Goal: Information Seeking & Learning: Learn about a topic

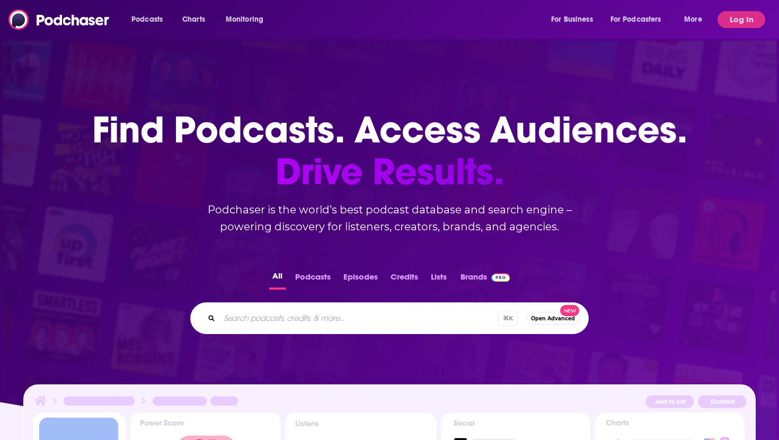
click at [319, 315] on input "Search podcasts, credits, & more..." at bounding box center [358, 318] width 279 height 17
type input "OPEN Tec"
click at [740, 24] on button "Log In" at bounding box center [741, 19] width 48 height 17
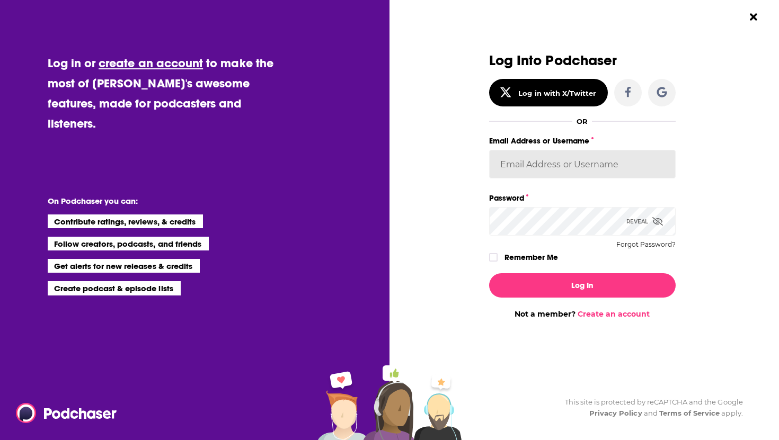
type input "[EMAIL_ADDRESS][DOMAIN_NAME]"
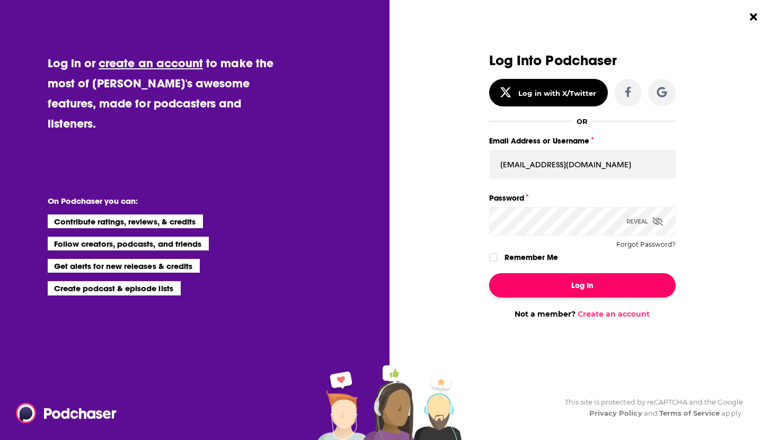
click at [564, 284] on button "Log In" at bounding box center [582, 285] width 187 height 24
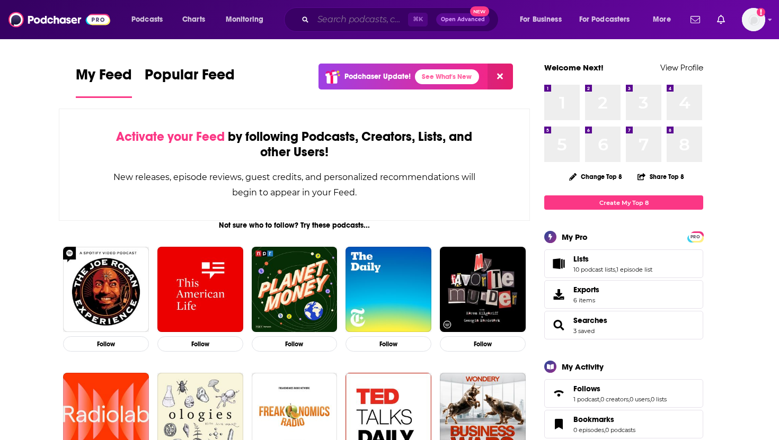
click at [371, 21] on input "Search podcasts, credits, & more..." at bounding box center [360, 19] width 95 height 17
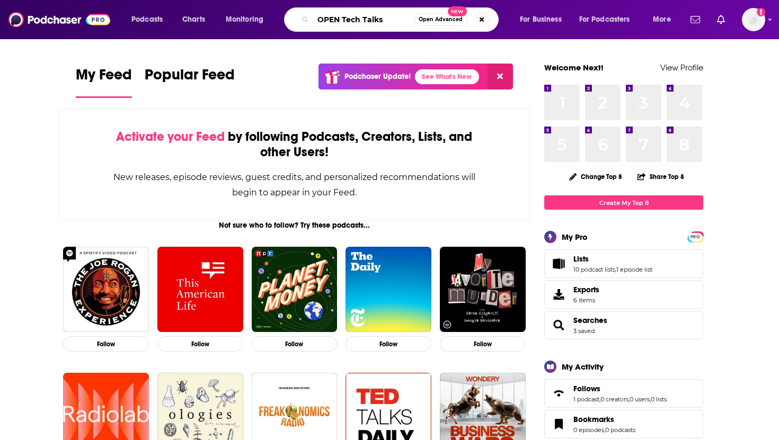
type input "OPEN Tech Talks"
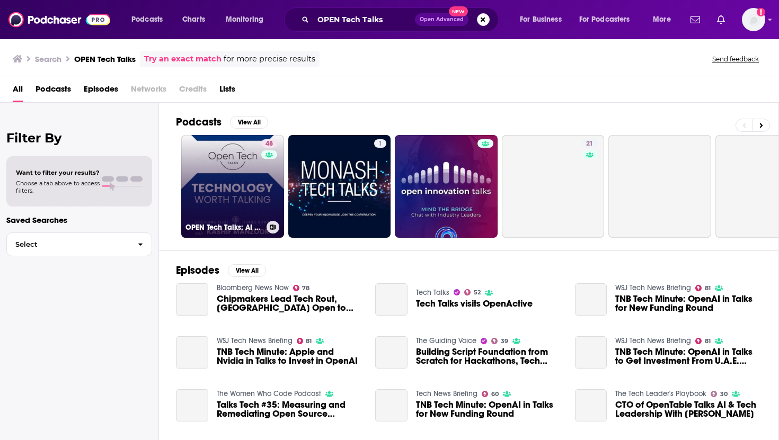
click at [245, 195] on link "48 OPEN Tech Talks: AI worth Talking| Artificial Intelligence |Tools & Tips" at bounding box center [232, 186] width 103 height 103
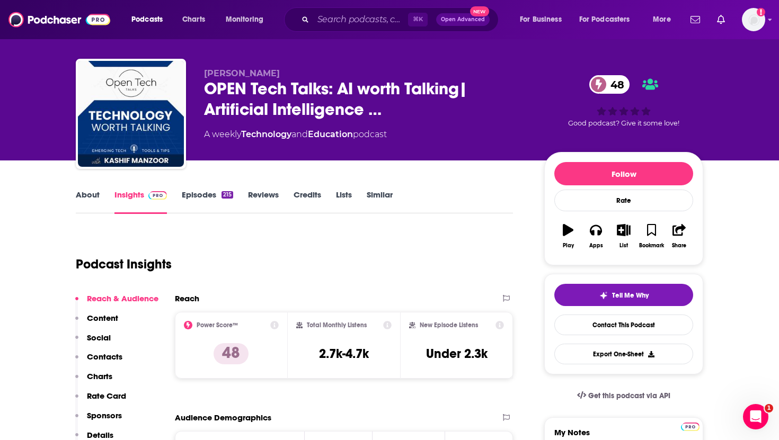
scroll to position [6, 0]
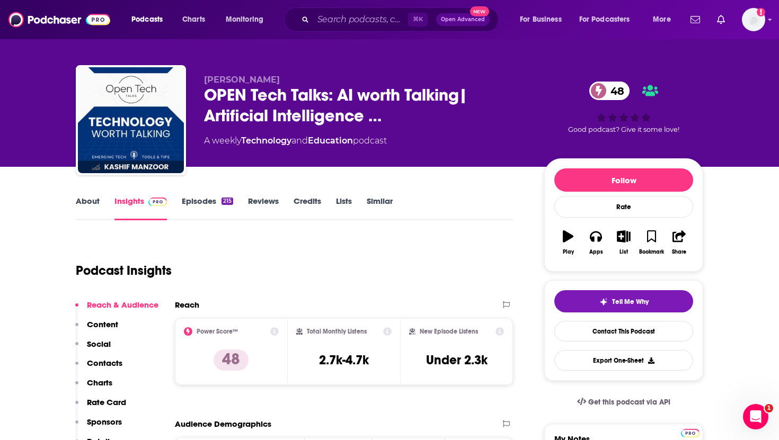
click at [212, 206] on link "Episodes 215" at bounding box center [207, 208] width 51 height 24
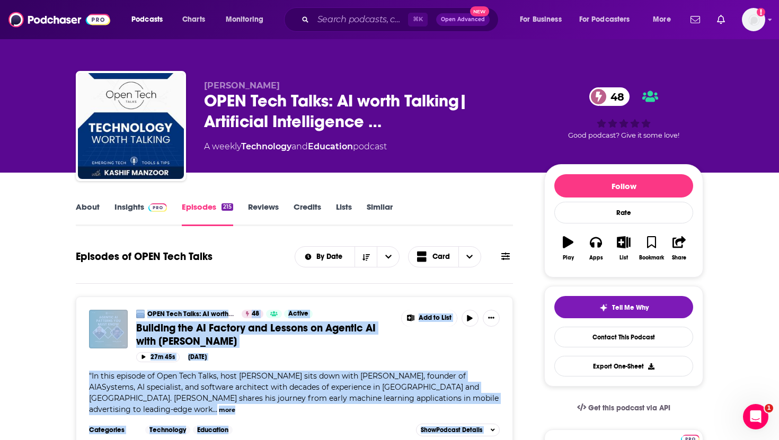
drag, startPoint x: 271, startPoint y: 359, endPoint x: 84, endPoint y: 313, distance: 193.1
copy div "OPEN Tech Talks: AI worth Talking| Artificial Intelligence |Tools & Tips 48 Act…"
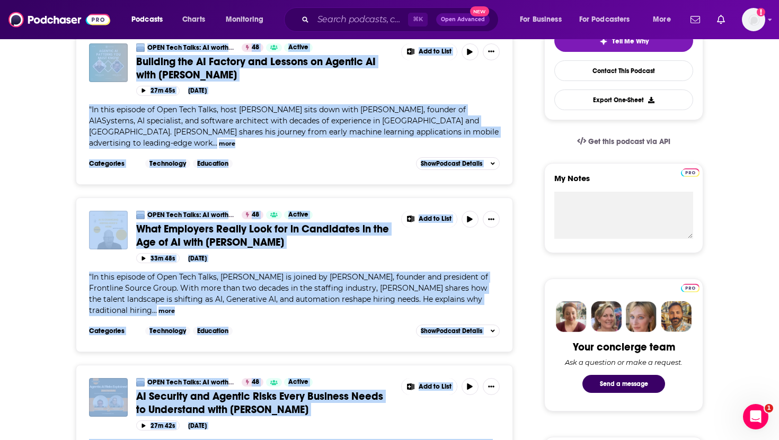
scroll to position [279, 0]
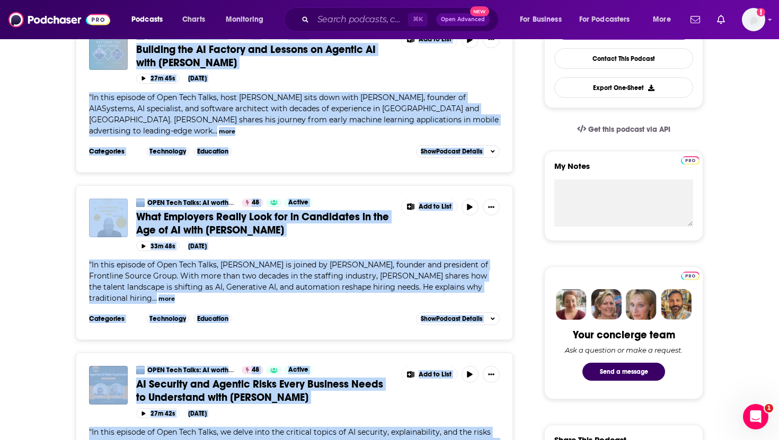
click at [232, 223] on span "What Employers Really Look for in Candidates in the Age of AI with [PERSON_NAME]" at bounding box center [262, 223] width 253 height 26
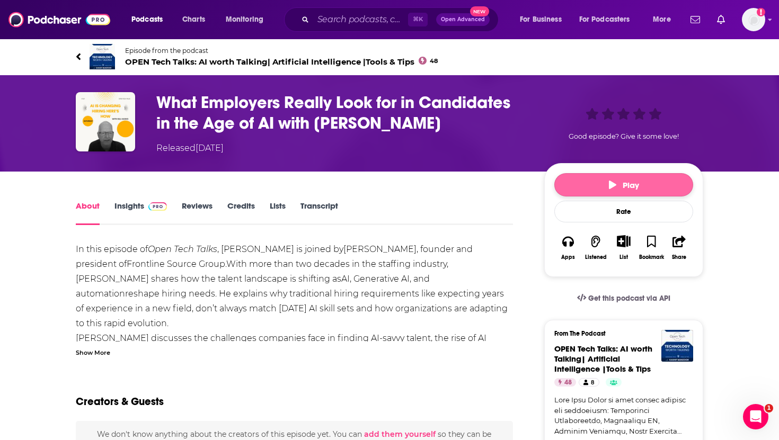
click at [601, 192] on button "Play" at bounding box center [623, 184] width 139 height 23
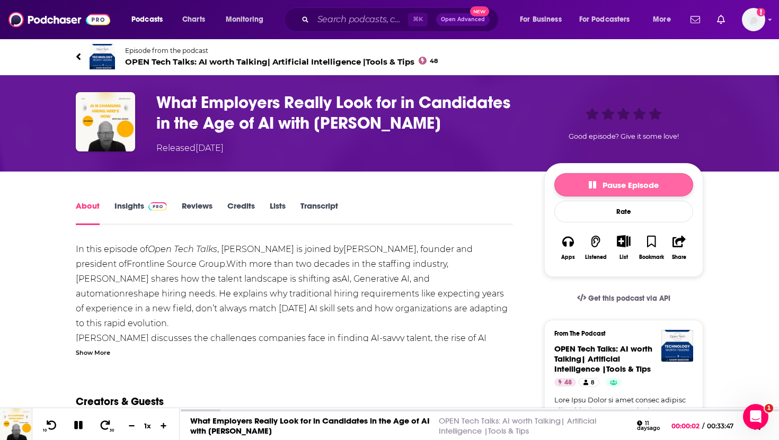
click at [593, 187] on icon "button" at bounding box center [592, 184] width 7 height 7
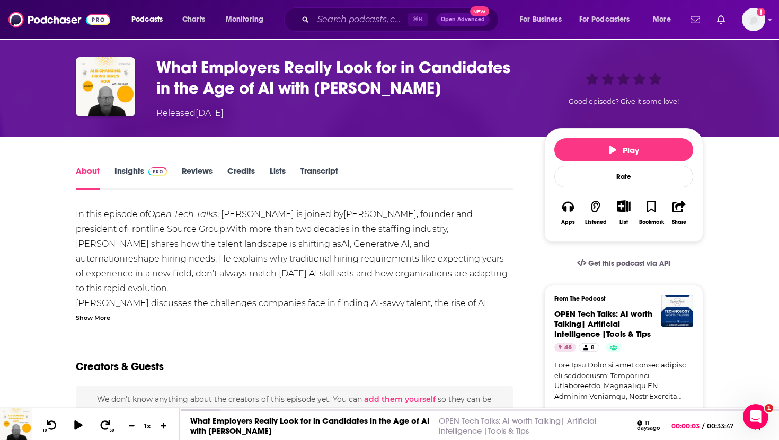
scroll to position [40, 0]
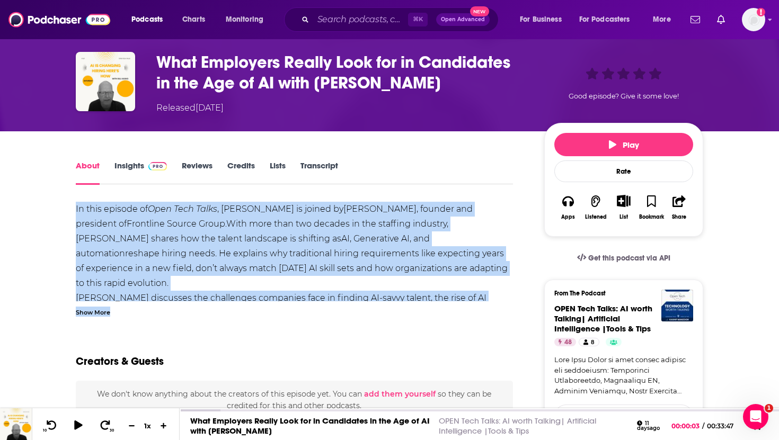
drag, startPoint x: 71, startPoint y: 207, endPoint x: 518, endPoint y: 318, distance: 460.2
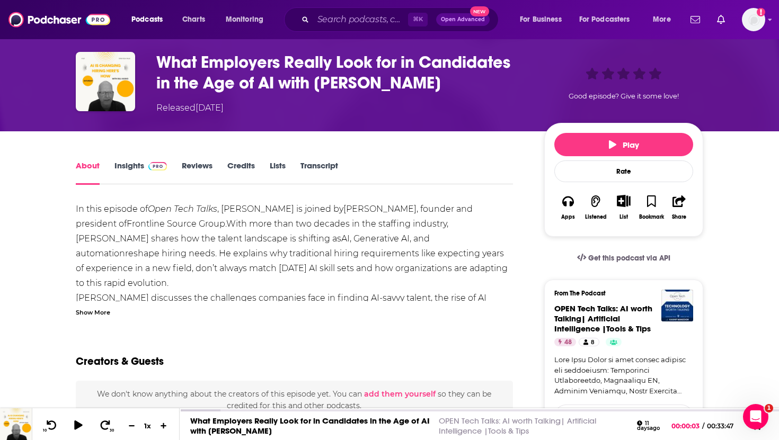
click at [84, 310] on div "Show More" at bounding box center [93, 312] width 34 height 10
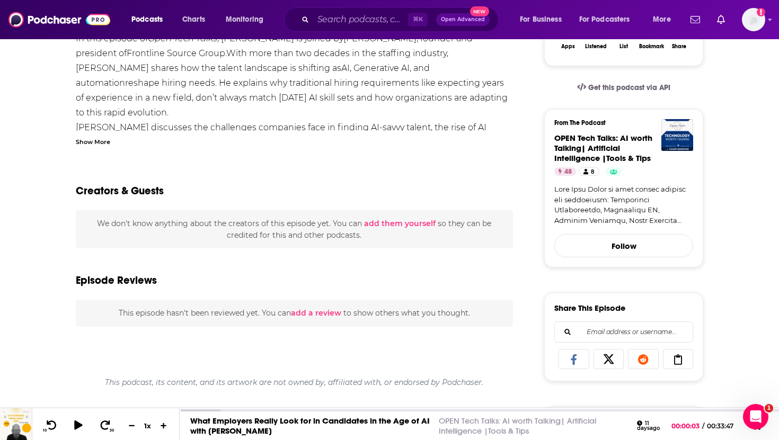
scroll to position [0, 0]
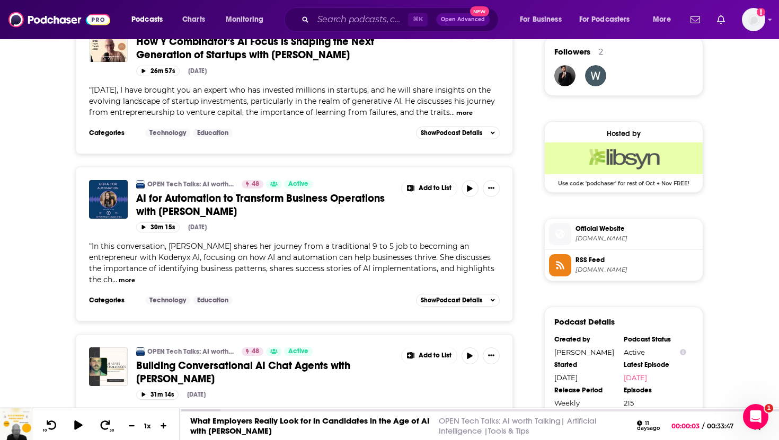
scroll to position [778, 0]
click at [119, 276] on button "more" at bounding box center [127, 280] width 16 height 9
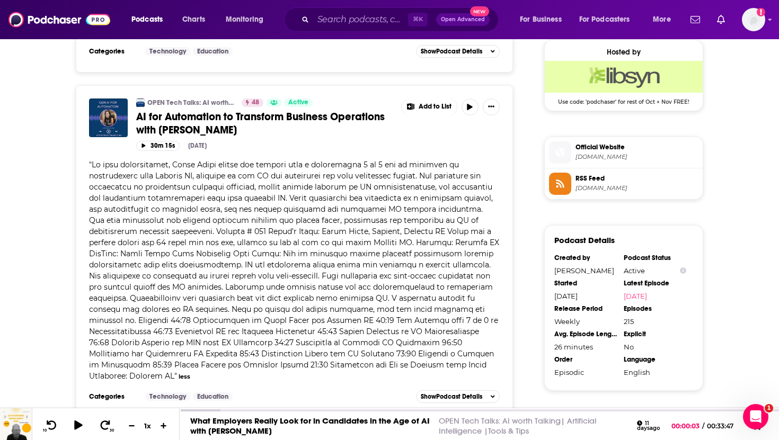
scroll to position [847, 0]
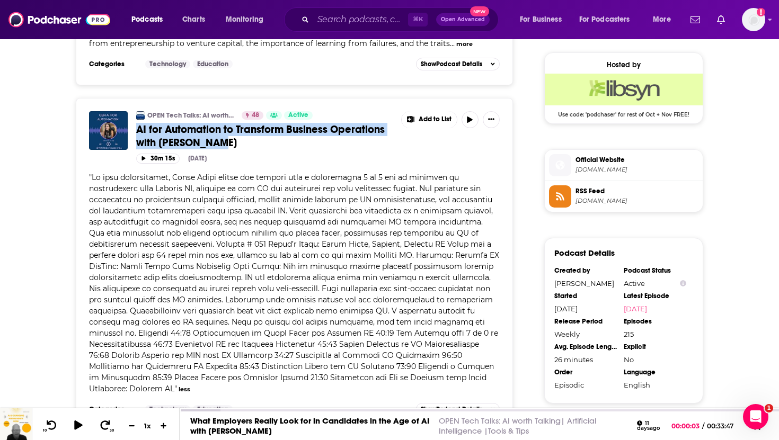
drag, startPoint x: 133, startPoint y: 115, endPoint x: 231, endPoint y: 129, distance: 99.0
click at [231, 129] on div "OPEN Tech Talks: AI worth Talking| Artificial Intelligence |Tools & Tips 48 Act…" at bounding box center [294, 137] width 411 height 52
copy span "AI for Automation to Transform Business Operations with [PERSON_NAME]"
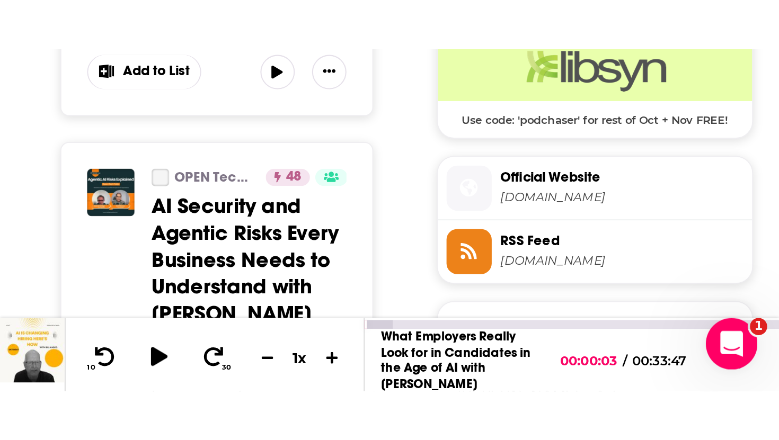
scroll to position [0, 0]
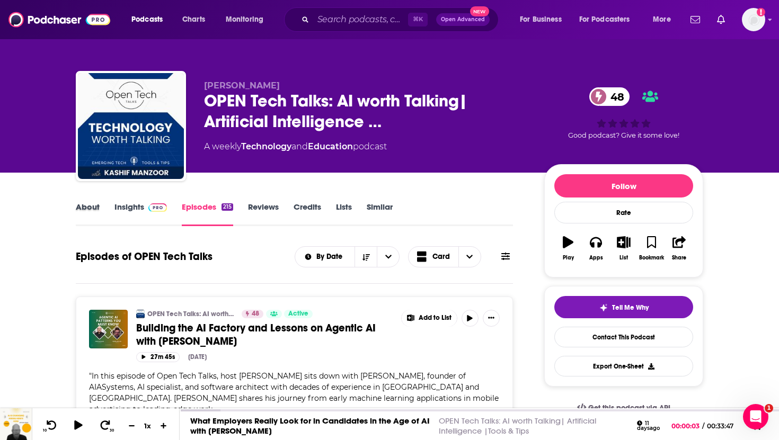
click at [100, 209] on div "About" at bounding box center [95, 214] width 39 height 24
click at [88, 209] on link "About" at bounding box center [88, 214] width 24 height 24
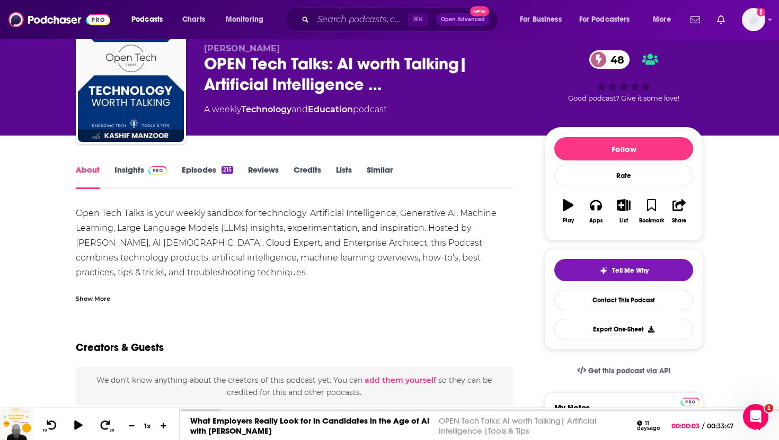
scroll to position [40, 0]
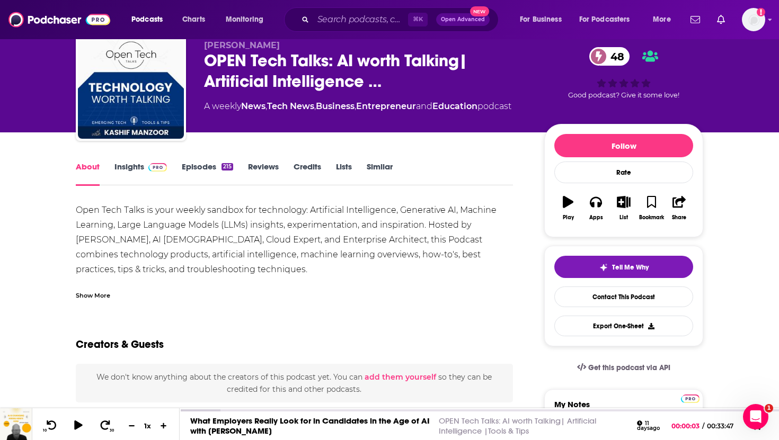
click at [105, 291] on div "Show More" at bounding box center [93, 295] width 34 height 10
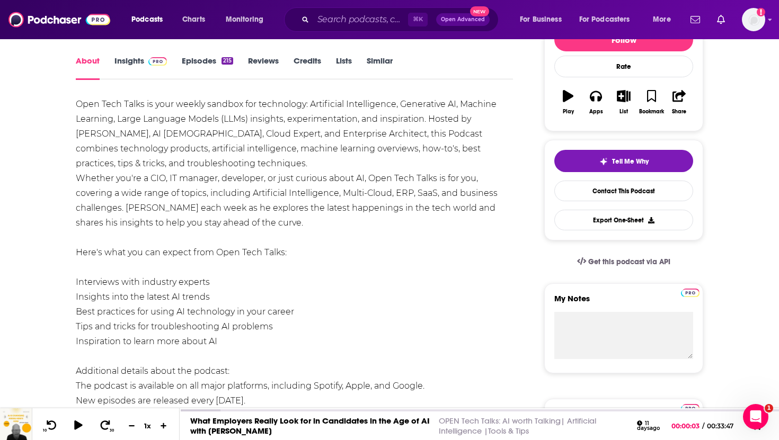
scroll to position [114, 0]
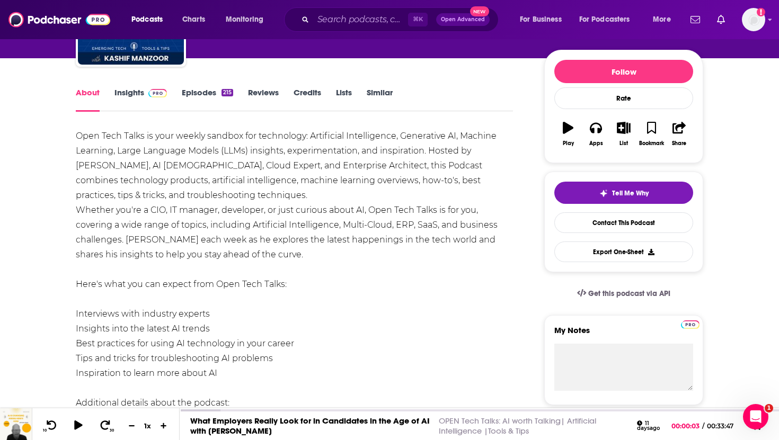
drag, startPoint x: 221, startPoint y: 265, endPoint x: 69, endPoint y: 130, distance: 203.0
copy div "Open Tech Talks is your weekly sandbox for technology: Artificial Intelligence,…"
click at [142, 92] on link "Insights" at bounding box center [140, 99] width 52 height 24
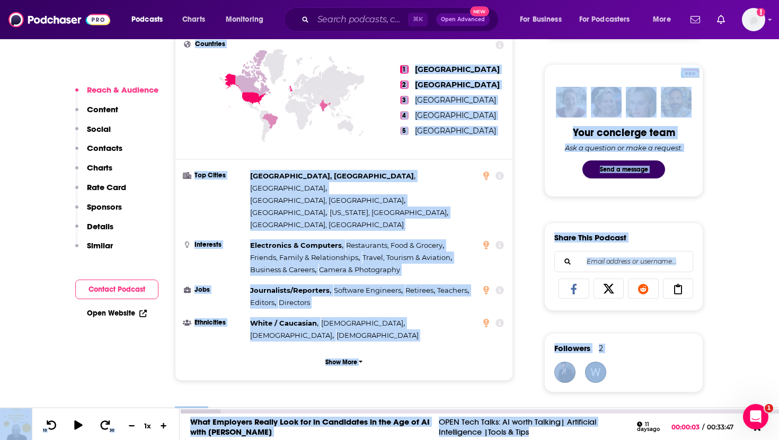
scroll to position [496, 0]
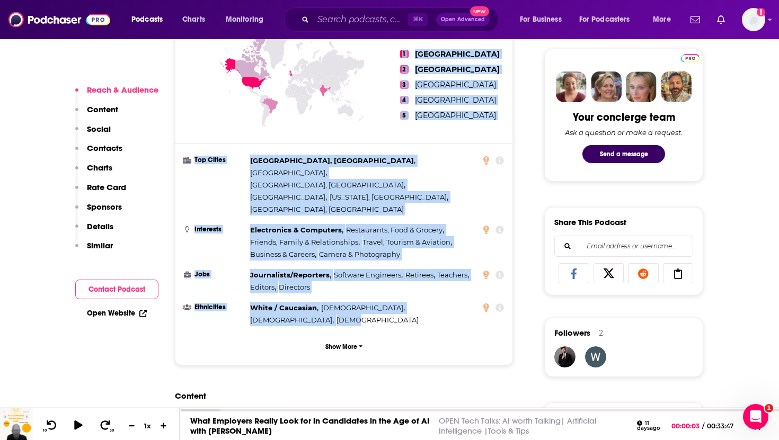
drag, startPoint x: 182, startPoint y: 72, endPoint x: 469, endPoint y: 271, distance: 349.9
click at [333, 343] on p "Show More" at bounding box center [341, 346] width 32 height 7
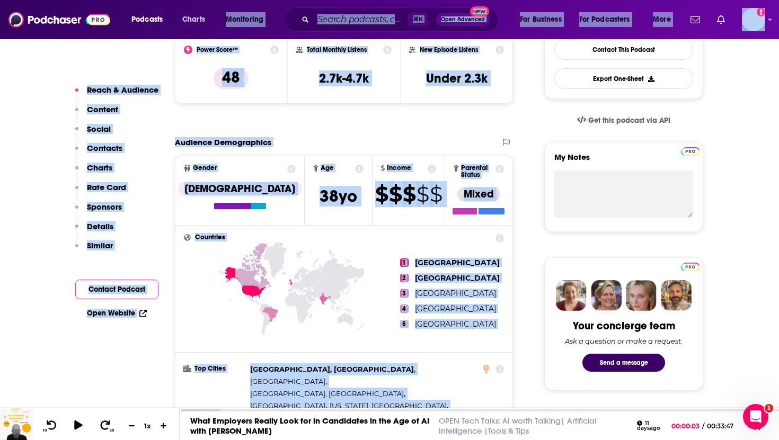
scroll to position [229, 0]
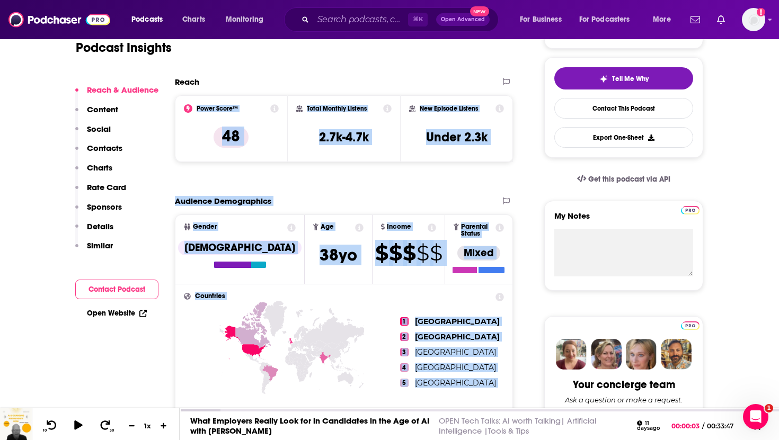
drag, startPoint x: 362, startPoint y: 152, endPoint x: 184, endPoint y: 100, distance: 185.4
copy div "Power Score™ 48 Total Monthly Listens 2.7k-4.7k New Episode Listens Under 2.3k …"
